Goal: Transaction & Acquisition: Purchase product/service

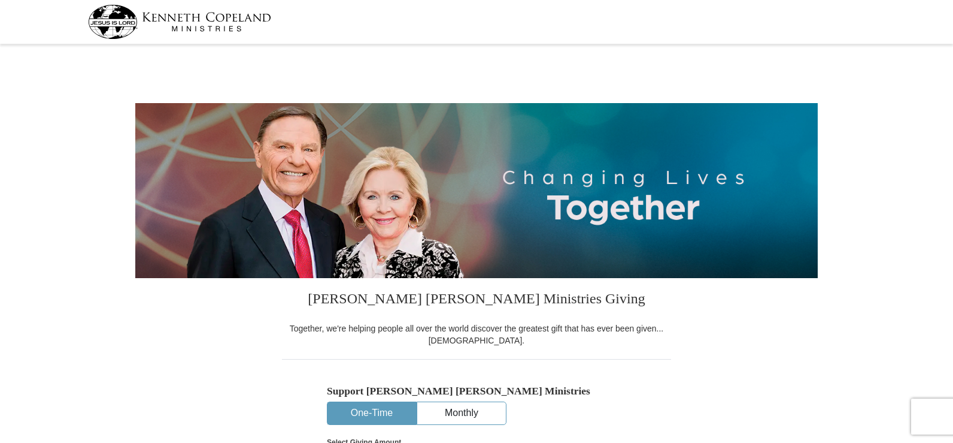
select select "MS"
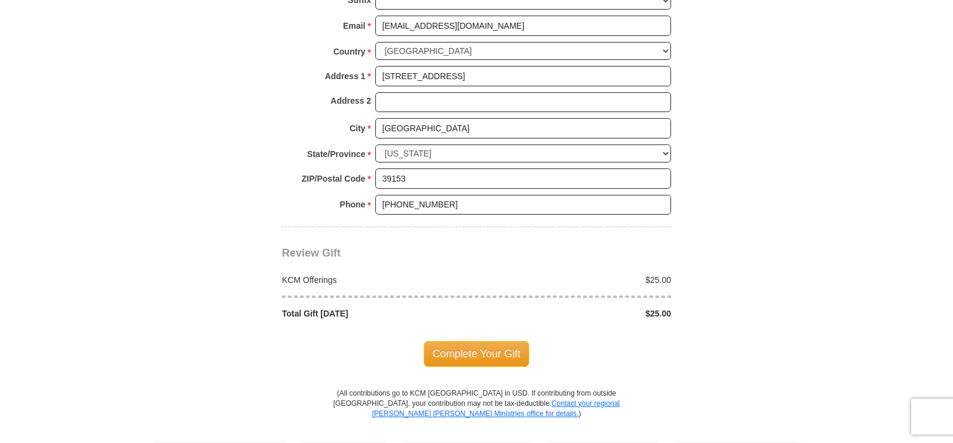
scroll to position [898, 0]
click at [484, 352] on span "Complete Your Gift" at bounding box center [477, 352] width 106 height 25
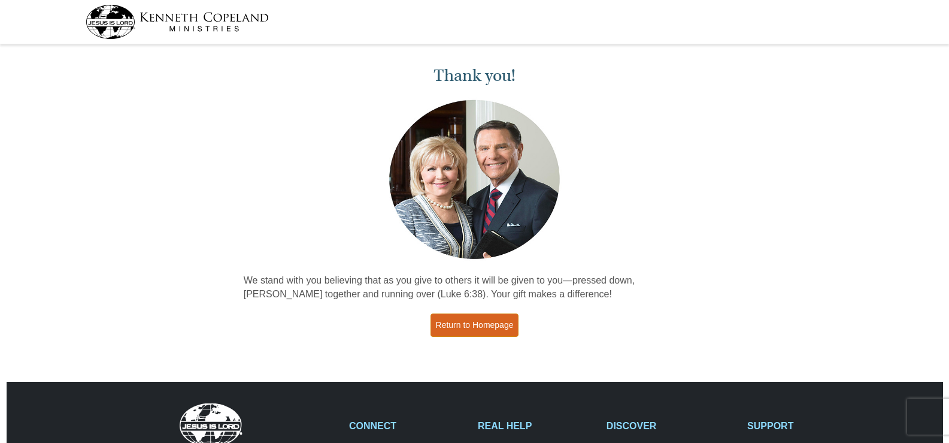
click at [477, 324] on link "Return to Homepage" at bounding box center [475, 324] width 89 height 23
